Goal: Task Accomplishment & Management: Use online tool/utility

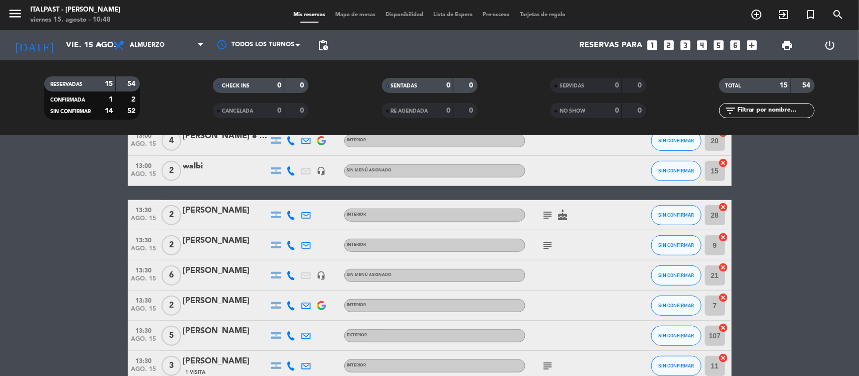
scroll to position [314, 0]
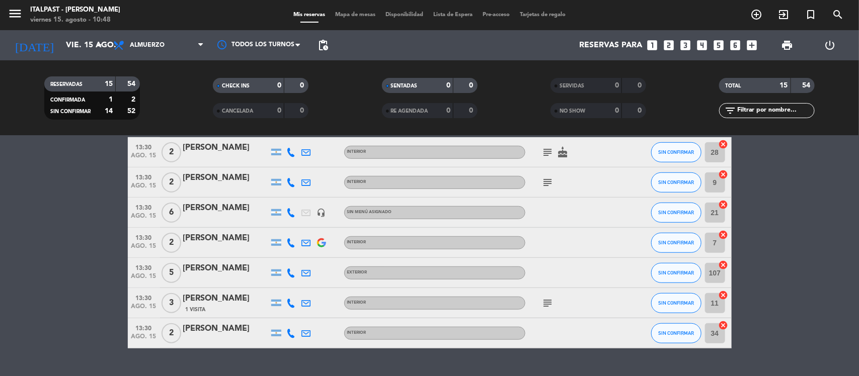
click at [547, 304] on icon "subject" at bounding box center [548, 303] width 12 height 12
click at [546, 303] on icon "subject" at bounding box center [548, 303] width 12 height 12
click at [544, 183] on icon "subject" at bounding box center [548, 183] width 12 height 12
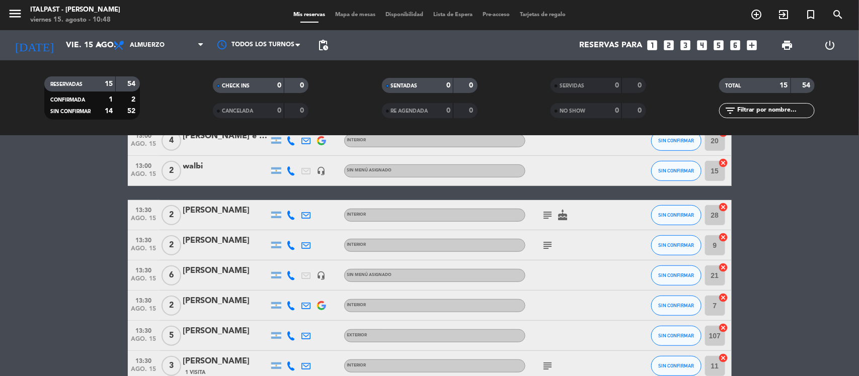
click at [547, 212] on icon "subject" at bounding box center [548, 215] width 12 height 12
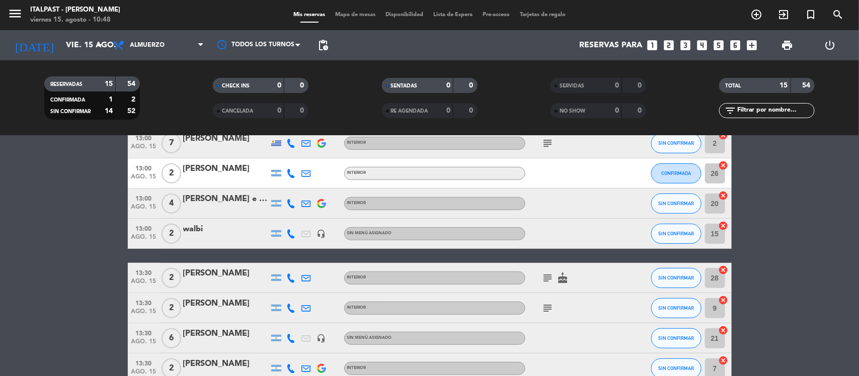
scroll to position [126, 0]
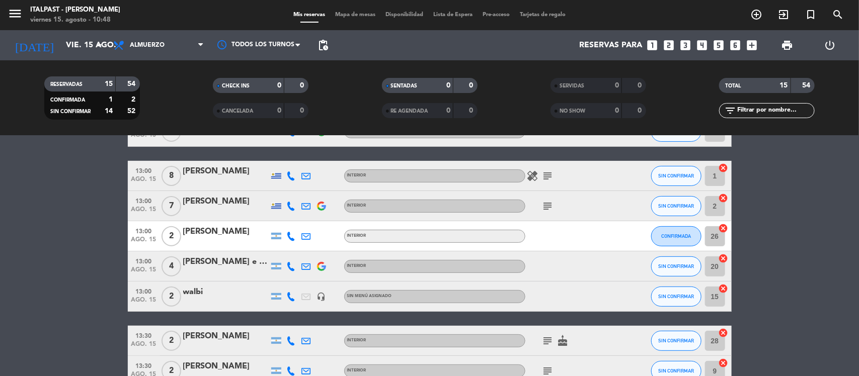
click at [544, 209] on icon "subject" at bounding box center [548, 206] width 12 height 12
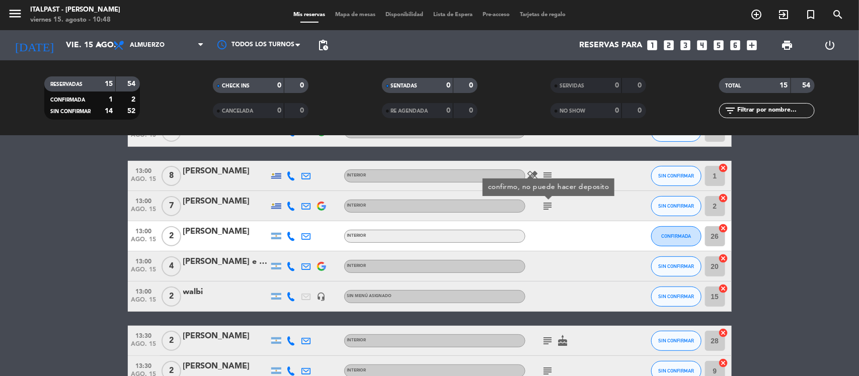
click at [544, 209] on icon "subject" at bounding box center [548, 206] width 12 height 12
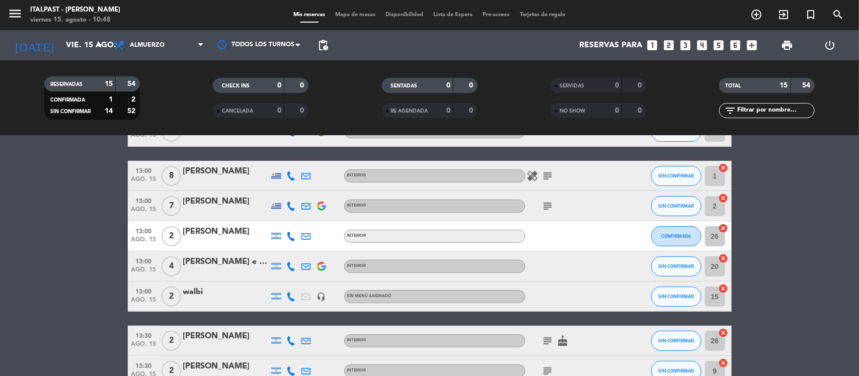
click at [544, 209] on icon "subject" at bounding box center [548, 206] width 12 height 12
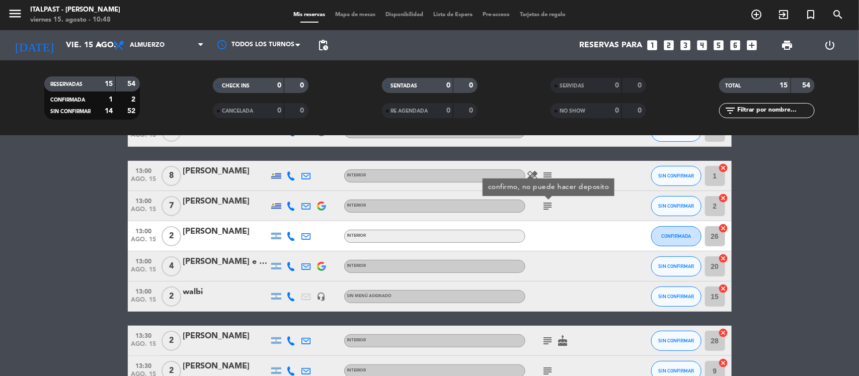
click at [544, 209] on icon "subject" at bounding box center [548, 206] width 12 height 12
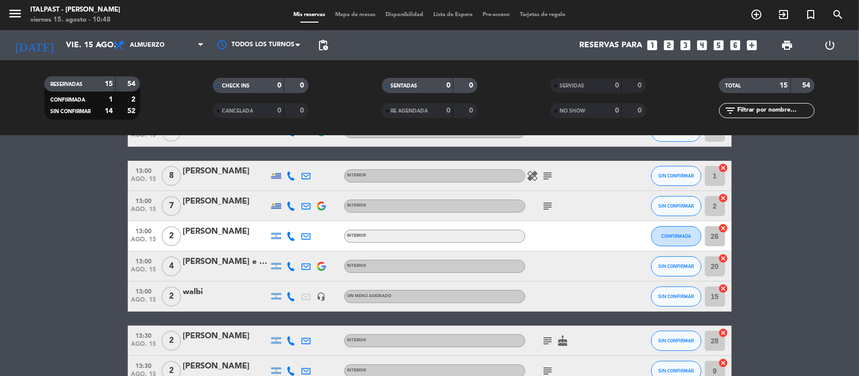
click at [545, 175] on icon "subject" at bounding box center [548, 176] width 12 height 12
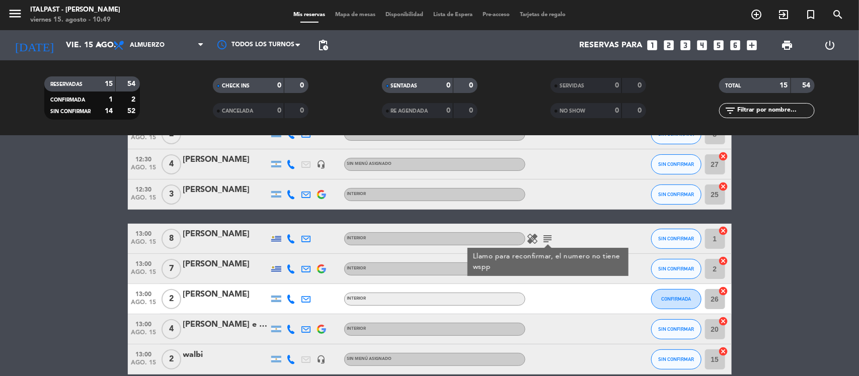
scroll to position [0, 0]
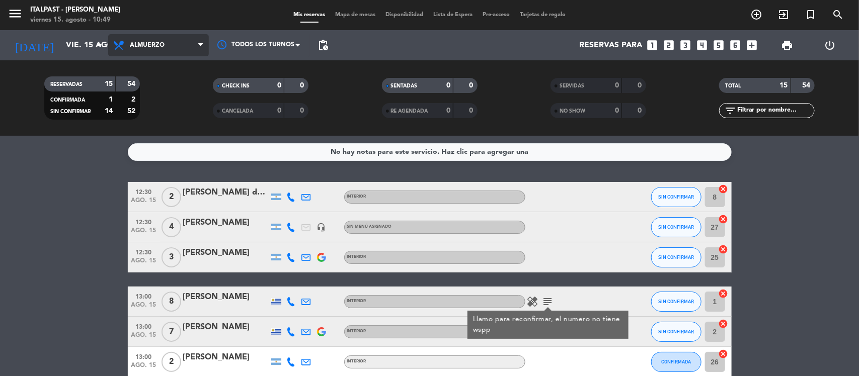
click at [156, 48] on span "Almuerzo" at bounding box center [147, 45] width 35 height 7
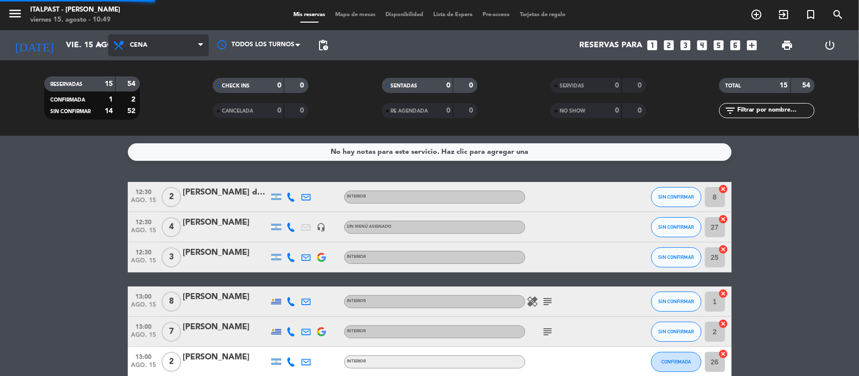
click at [148, 112] on div "menu Italpast - [PERSON_NAME] viernes 15. agosto - 10:49 Mis reservas Mapa de m…" at bounding box center [429, 68] width 859 height 136
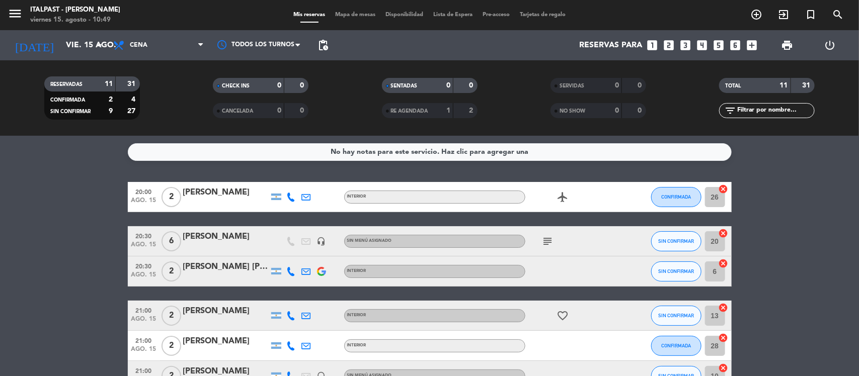
click at [549, 242] on icon "subject" at bounding box center [548, 241] width 12 height 12
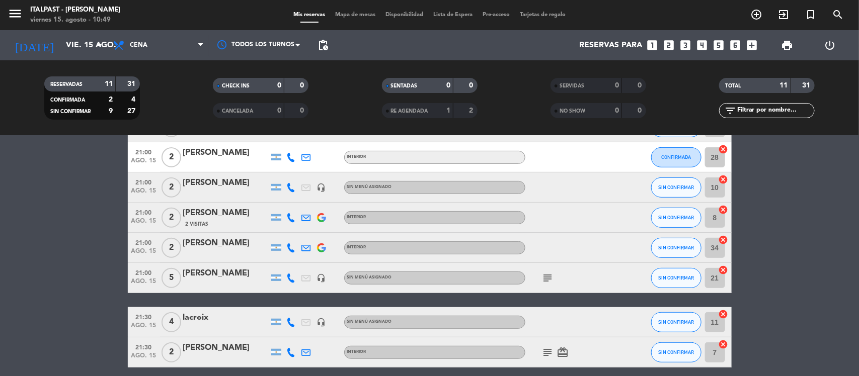
scroll to position [230, 0]
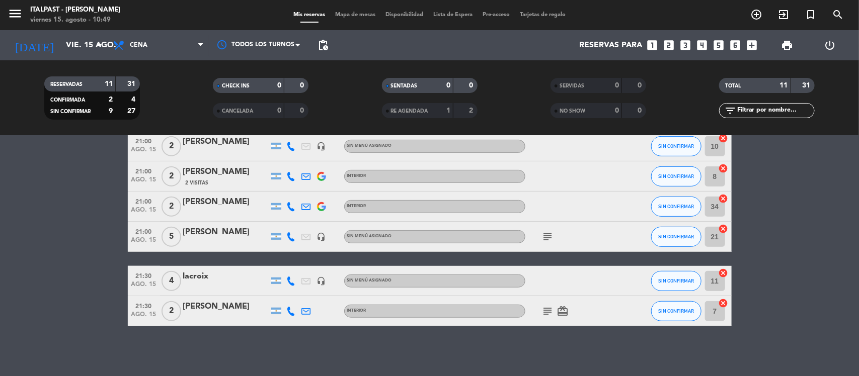
click at [547, 236] on icon "subject" at bounding box center [548, 237] width 12 height 12
click at [549, 237] on icon "subject" at bounding box center [548, 237] width 12 height 12
click at [544, 313] on icon "subject" at bounding box center [548, 311] width 12 height 12
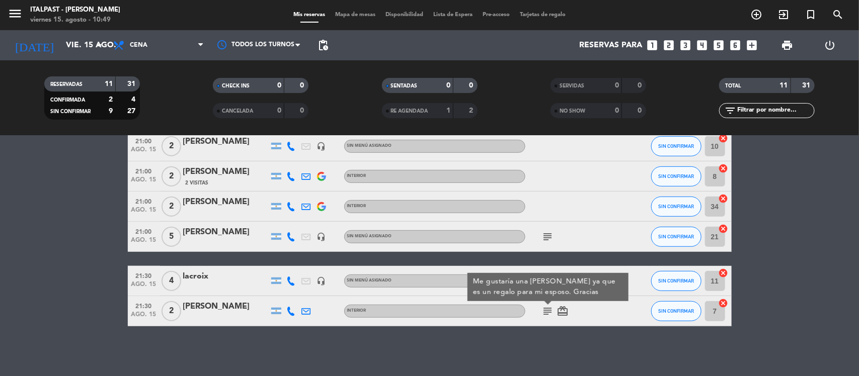
click at [547, 312] on icon "subject" at bounding box center [548, 311] width 12 height 12
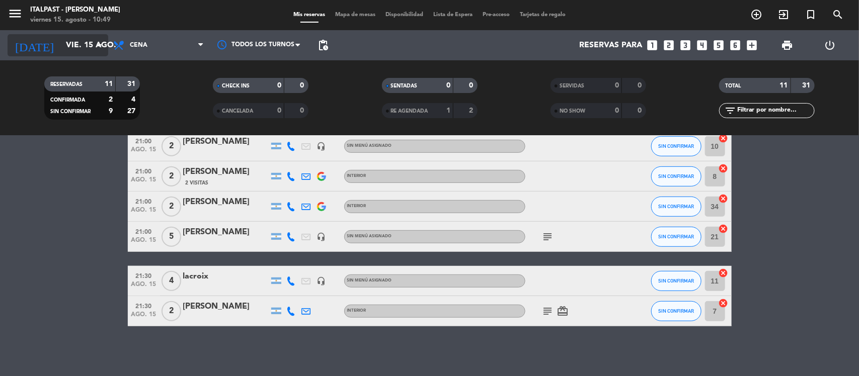
click at [61, 47] on input "vie. 15 ago." at bounding box center [114, 46] width 106 height 20
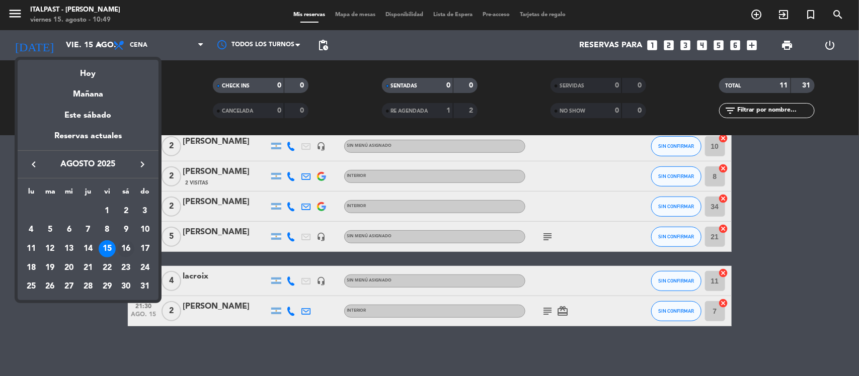
click at [126, 249] on div "16" at bounding box center [125, 248] width 17 height 17
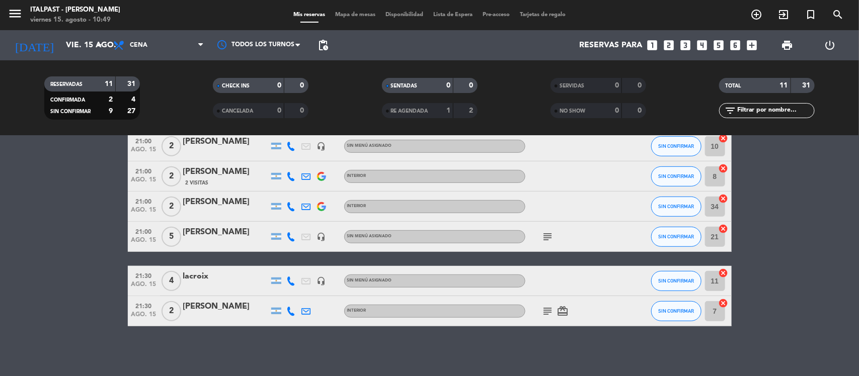
type input "sáb. 16 ago."
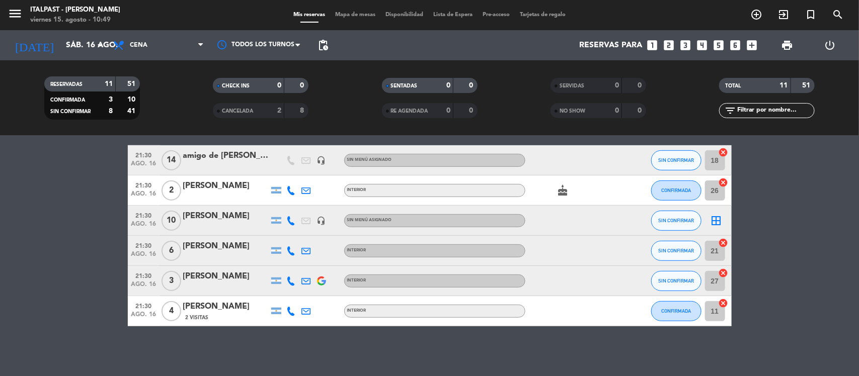
click at [196, 215] on div "[PERSON_NAME]" at bounding box center [226, 216] width 86 height 13
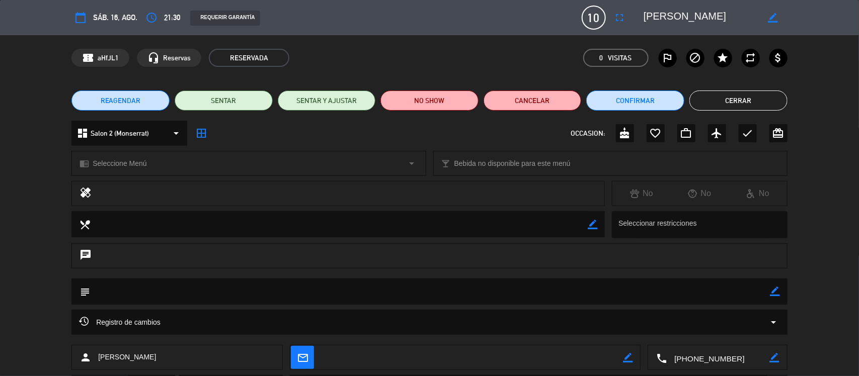
click at [714, 99] on button "Cerrar" at bounding box center [738, 101] width 98 height 20
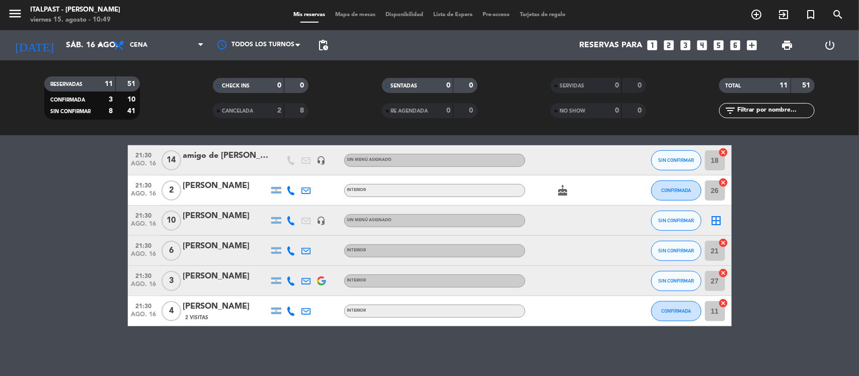
click at [341, 14] on span "Mapa de mesas" at bounding box center [355, 15] width 50 height 6
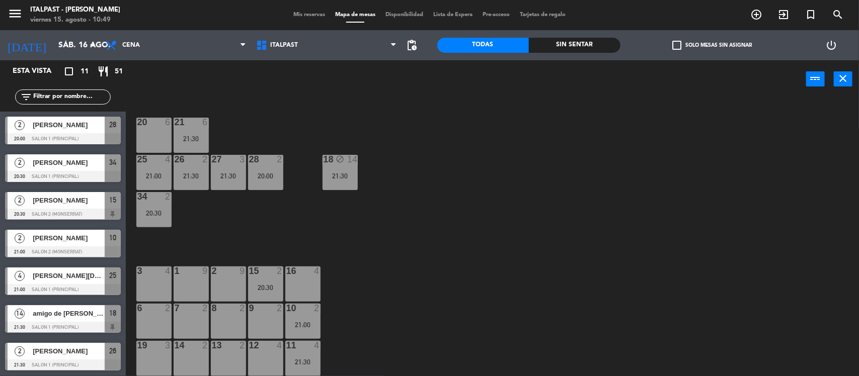
scroll to position [126, 0]
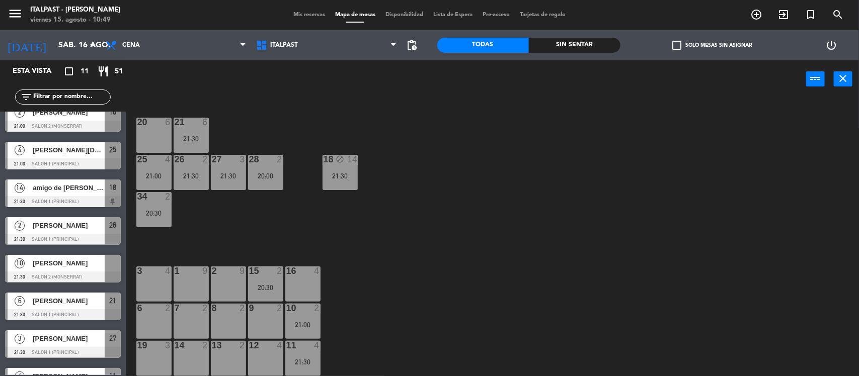
click at [61, 271] on div "10 [PERSON_NAME] 21:30 Salon 2 (Monserrat)" at bounding box center [63, 269] width 126 height 38
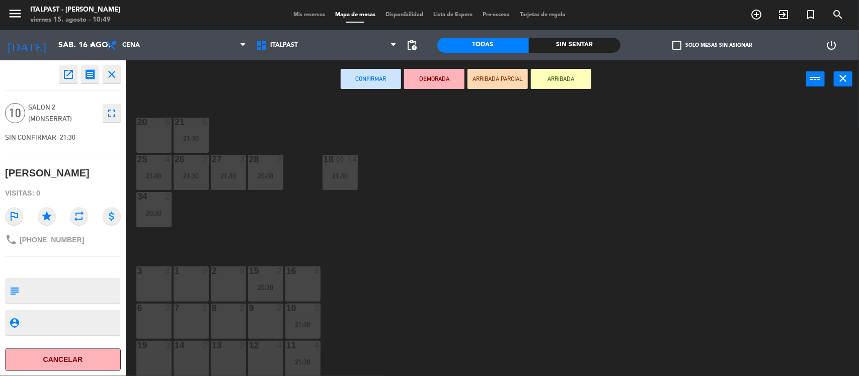
scroll to position [63, 0]
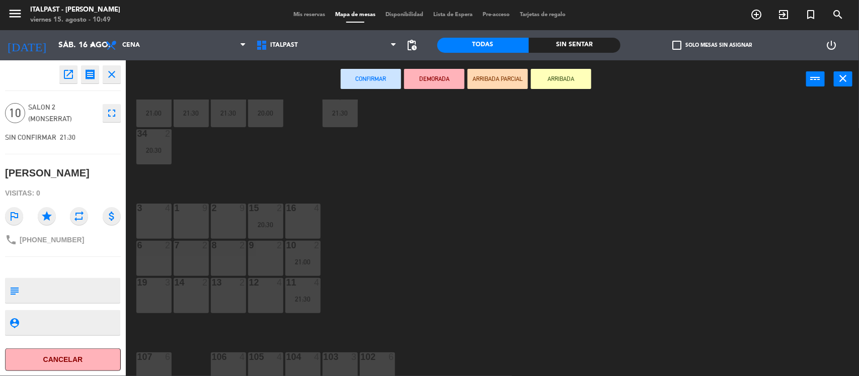
click at [263, 294] on div "12 4" at bounding box center [265, 295] width 35 height 35
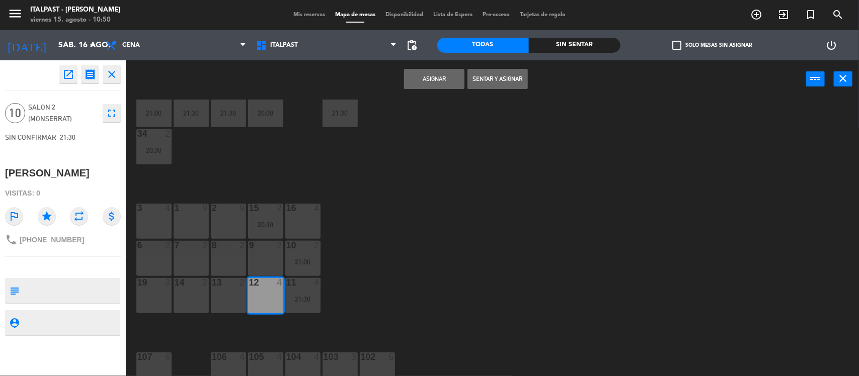
click at [432, 74] on button "Asignar" at bounding box center [434, 79] width 60 height 20
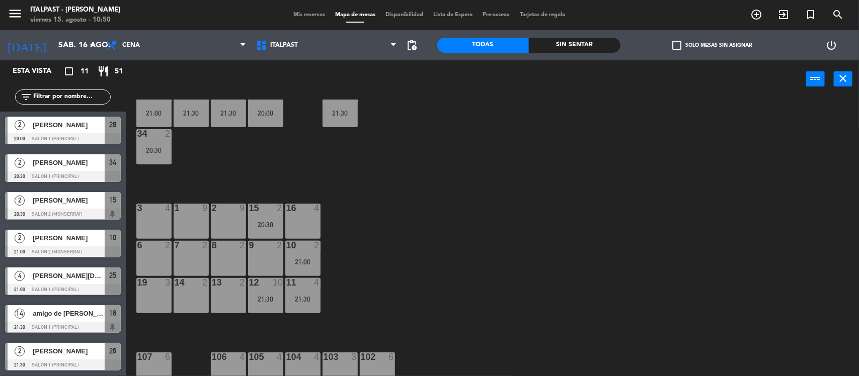
scroll to position [1, 0]
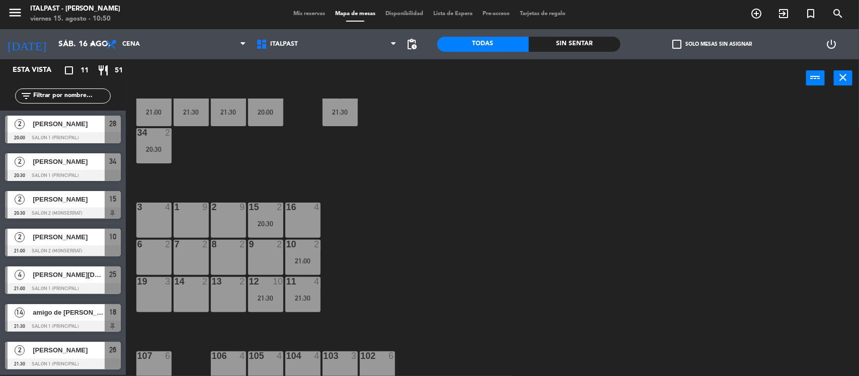
click at [227, 287] on div "13 2" at bounding box center [228, 294] width 35 height 35
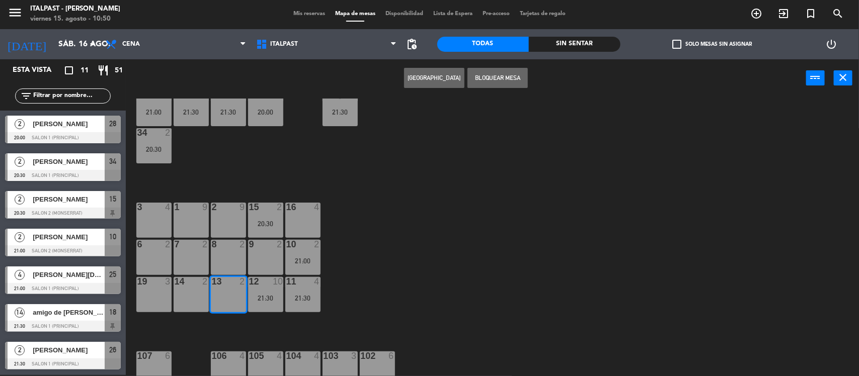
click at [192, 293] on div "14 2" at bounding box center [191, 294] width 35 height 35
click at [481, 78] on button "Bloquear Mesa" at bounding box center [497, 78] width 60 height 20
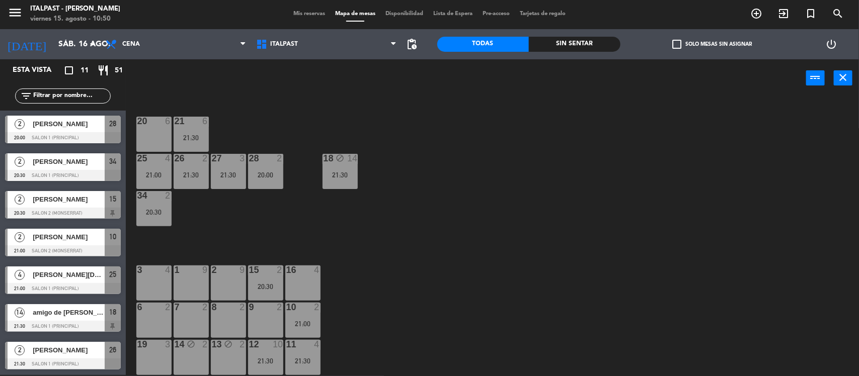
scroll to position [126, 0]
